Goal: Task Accomplishment & Management: Use online tool/utility

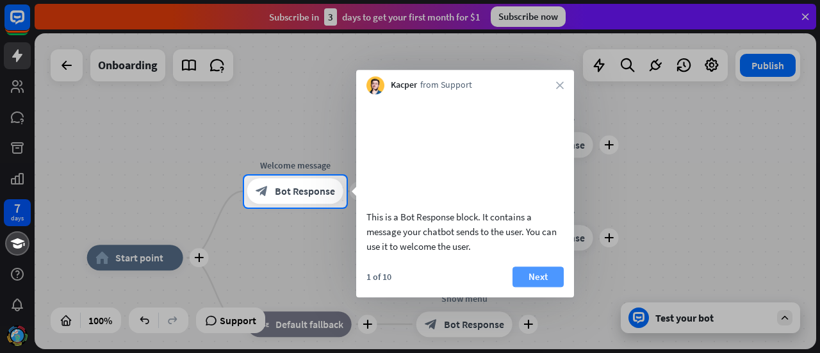
click at [546, 287] on button "Next" at bounding box center [537, 276] width 51 height 20
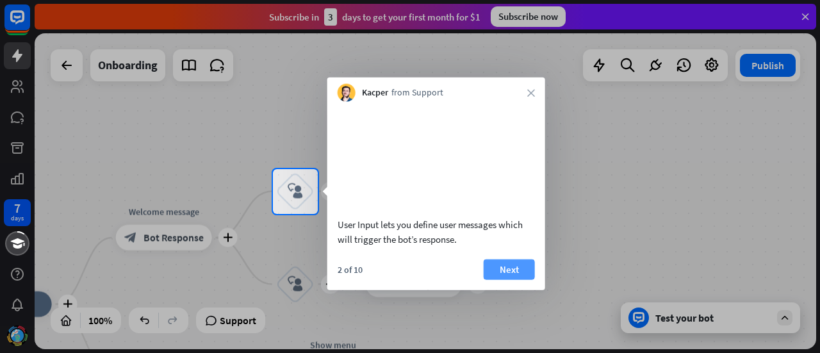
click at [515, 279] on button "Next" at bounding box center [508, 269] width 51 height 20
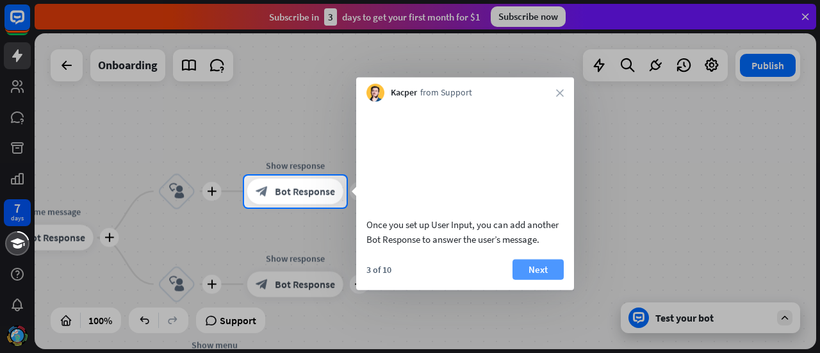
click at [534, 279] on button "Next" at bounding box center [537, 269] width 51 height 20
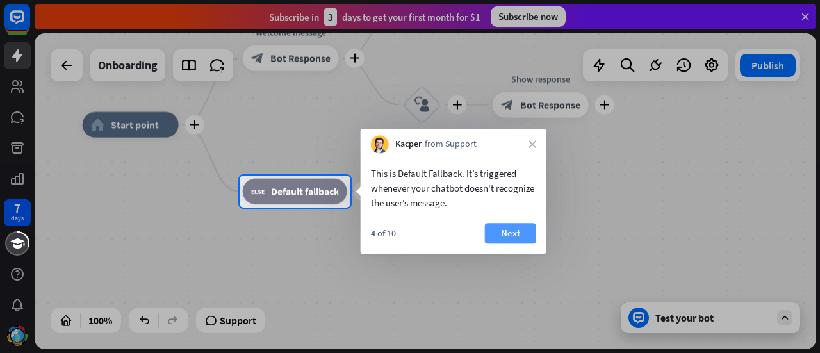
click at [506, 234] on button "Next" at bounding box center [510, 233] width 51 height 20
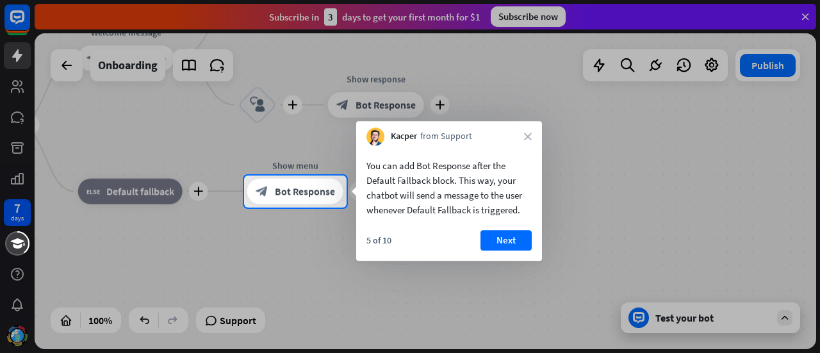
click at [506, 234] on button "Next" at bounding box center [505, 240] width 51 height 20
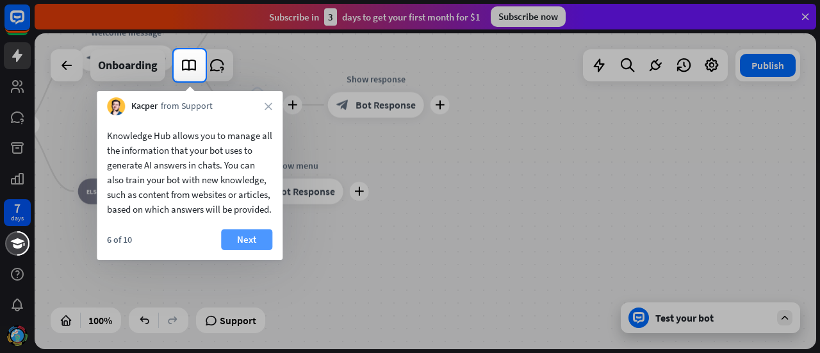
click at [249, 250] on button "Next" at bounding box center [246, 239] width 51 height 20
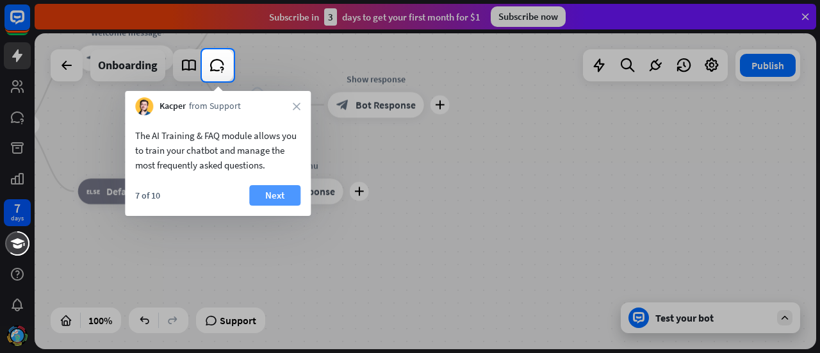
click at [268, 198] on button "Next" at bounding box center [274, 195] width 51 height 20
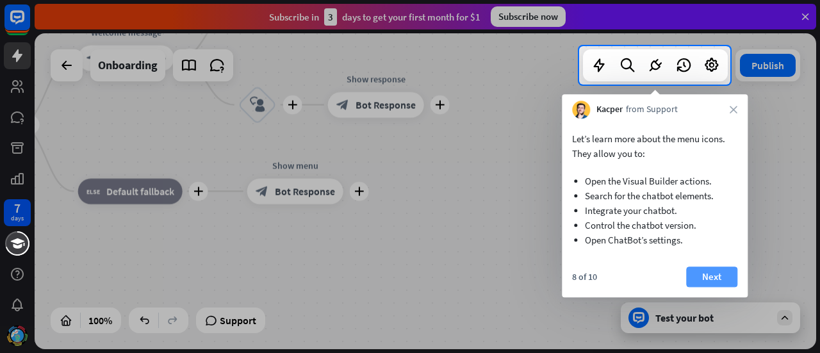
click at [706, 271] on button "Next" at bounding box center [711, 276] width 51 height 20
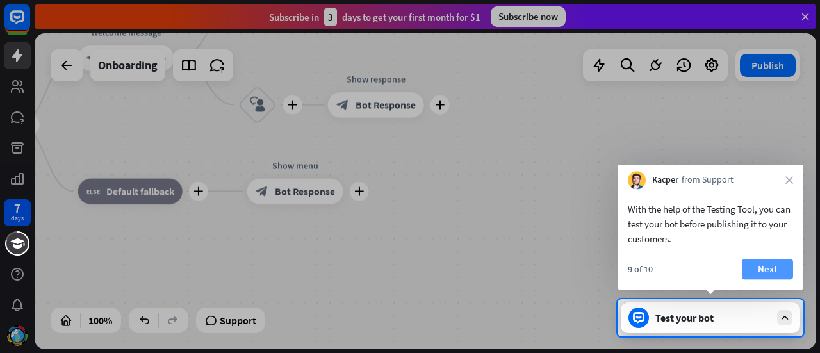
click at [770, 271] on button "Next" at bounding box center [766, 269] width 51 height 20
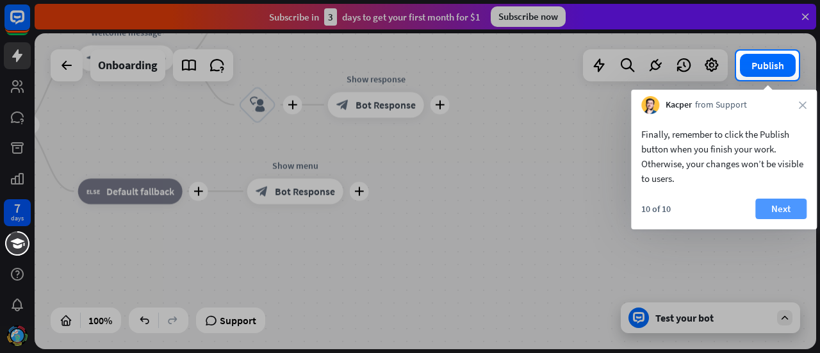
click at [785, 210] on button "Next" at bounding box center [780, 208] width 51 height 20
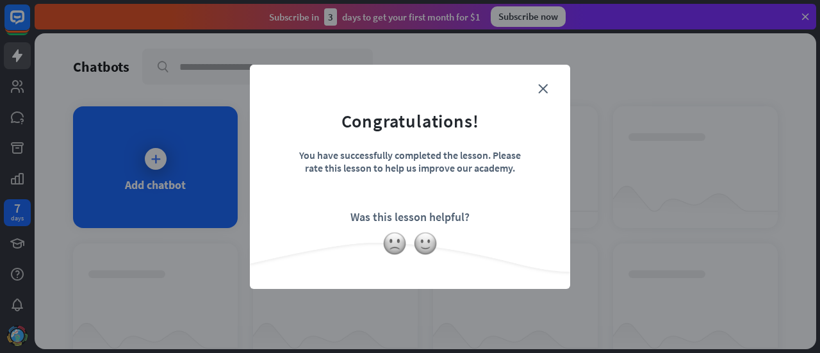
click at [389, 170] on div "You have successfully completed the lesson. Please rate this lesson to help us …" at bounding box center [410, 171] width 224 height 45
click at [545, 88] on icon "close" at bounding box center [543, 89] width 10 height 10
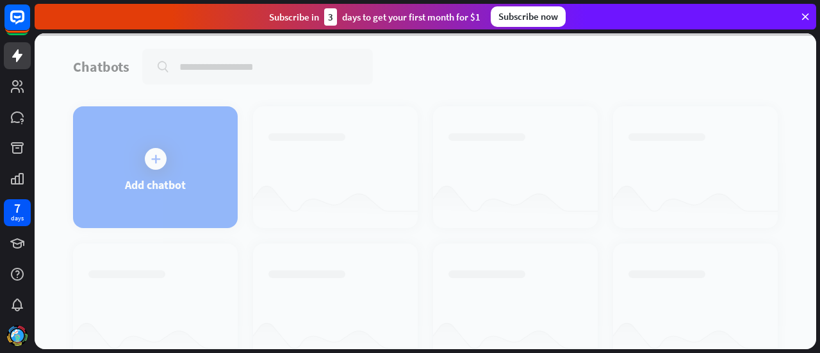
click at [152, 166] on div at bounding box center [425, 191] width 781 height 316
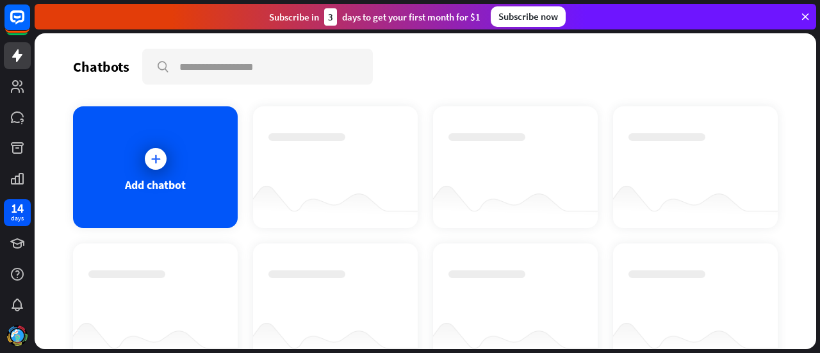
click at [152, 166] on div at bounding box center [156, 159] width 22 height 22
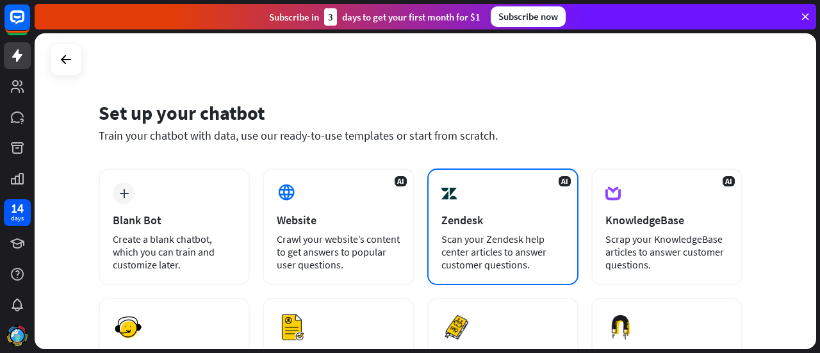
scroll to position [128, 0]
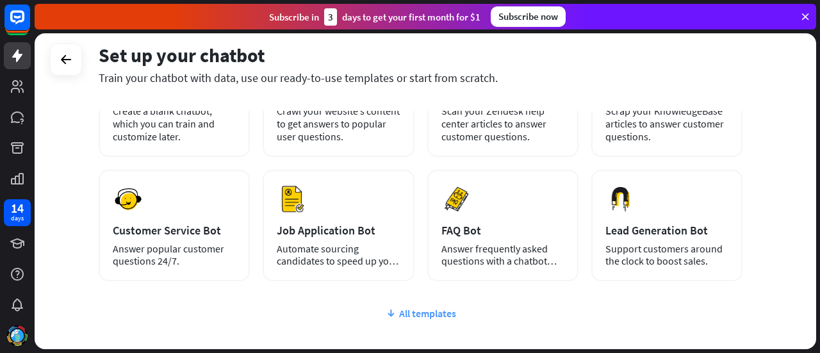
click at [444, 311] on div "All templates" at bounding box center [420, 313] width 643 height 13
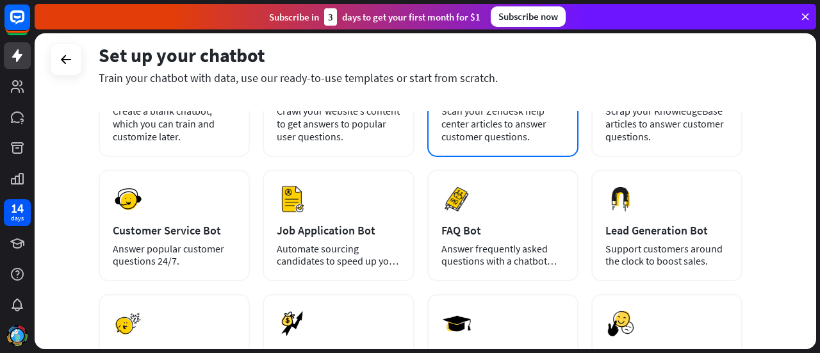
scroll to position [0, 0]
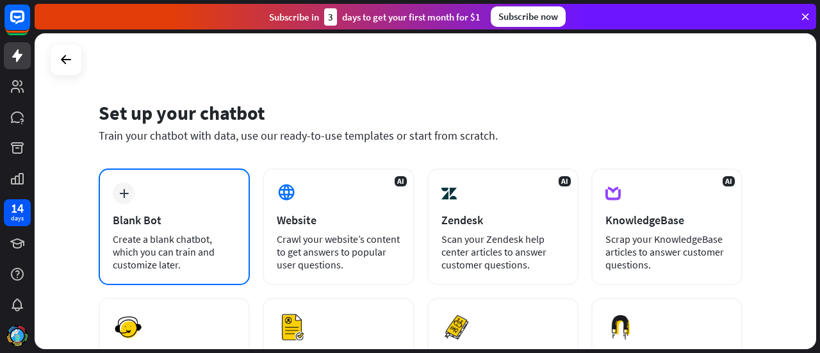
click at [187, 223] on div "Blank Bot" at bounding box center [174, 220] width 123 height 15
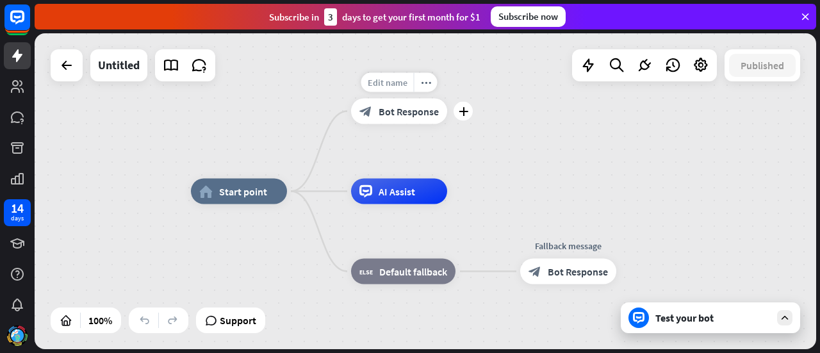
click at [391, 83] on span "Edit name" at bounding box center [387, 83] width 40 height 12
click at [391, 83] on input "**********" at bounding box center [399, 83] width 90 height 18
click at [436, 83] on input "**********" at bounding box center [399, 83] width 90 height 18
click at [601, 148] on div "**********" at bounding box center [425, 191] width 781 height 316
click at [711, 326] on div "Test your bot" at bounding box center [709, 317] width 179 height 31
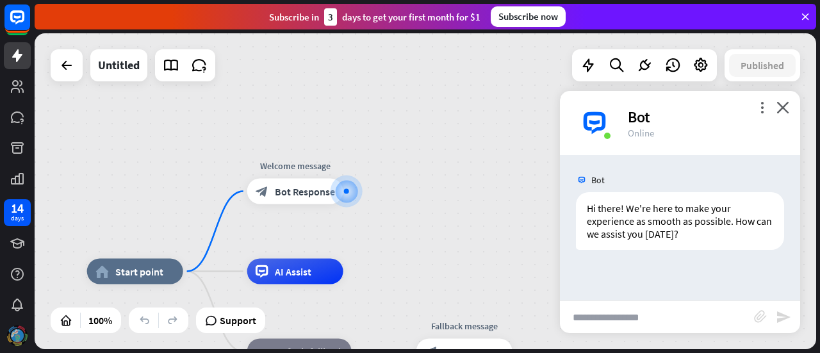
click at [19, 328] on img at bounding box center [17, 335] width 20 height 20
